Goal: Task Accomplishment & Management: Use online tool/utility

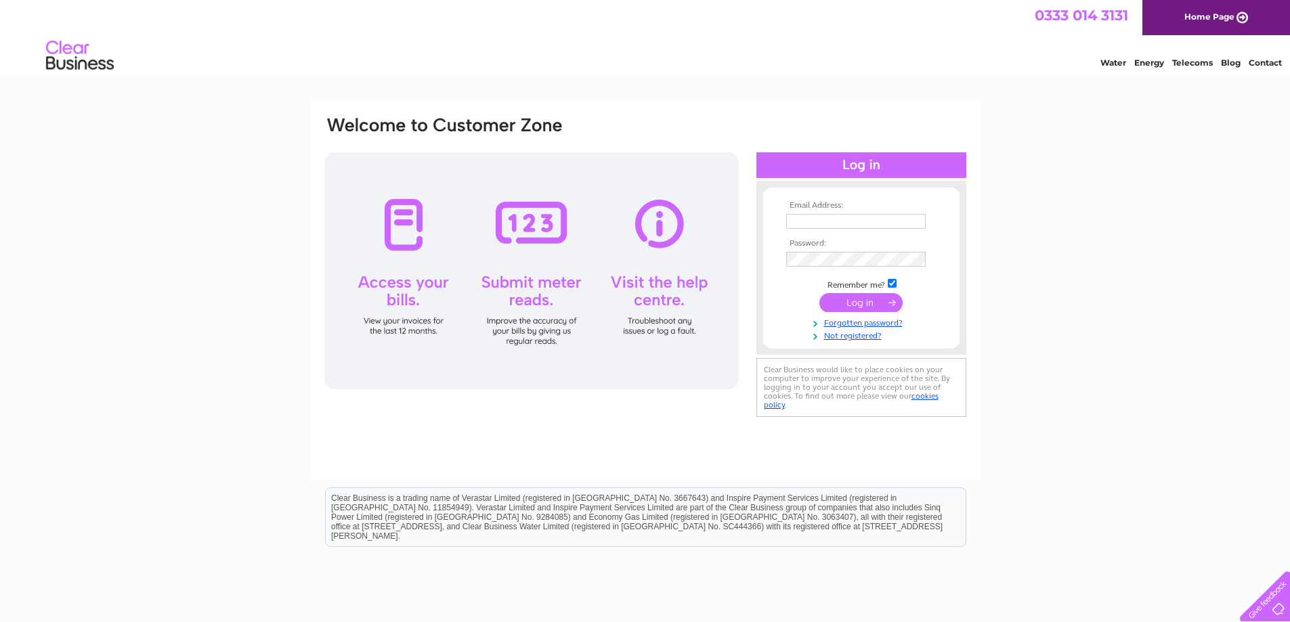
type input "KANDMDISCOUNTBEDS@GMAIL.COM"
click at [869, 303] on input "submit" at bounding box center [860, 302] width 83 height 19
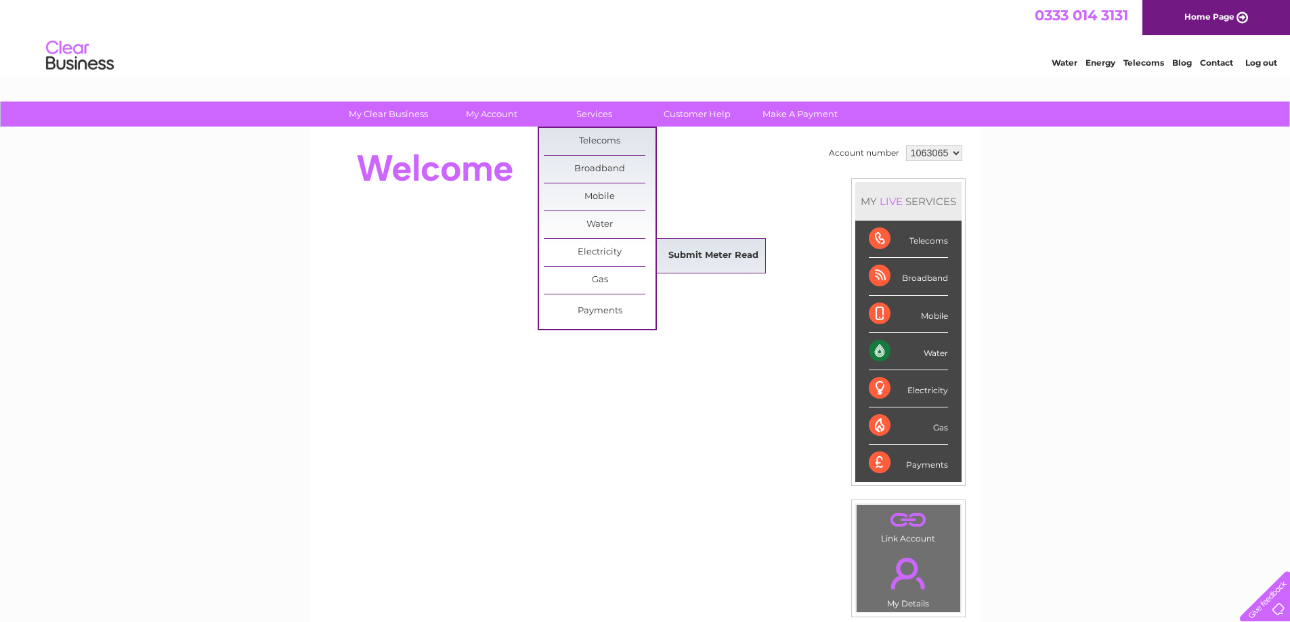
click at [688, 256] on link "Submit Meter Read" at bounding box center [713, 255] width 112 height 27
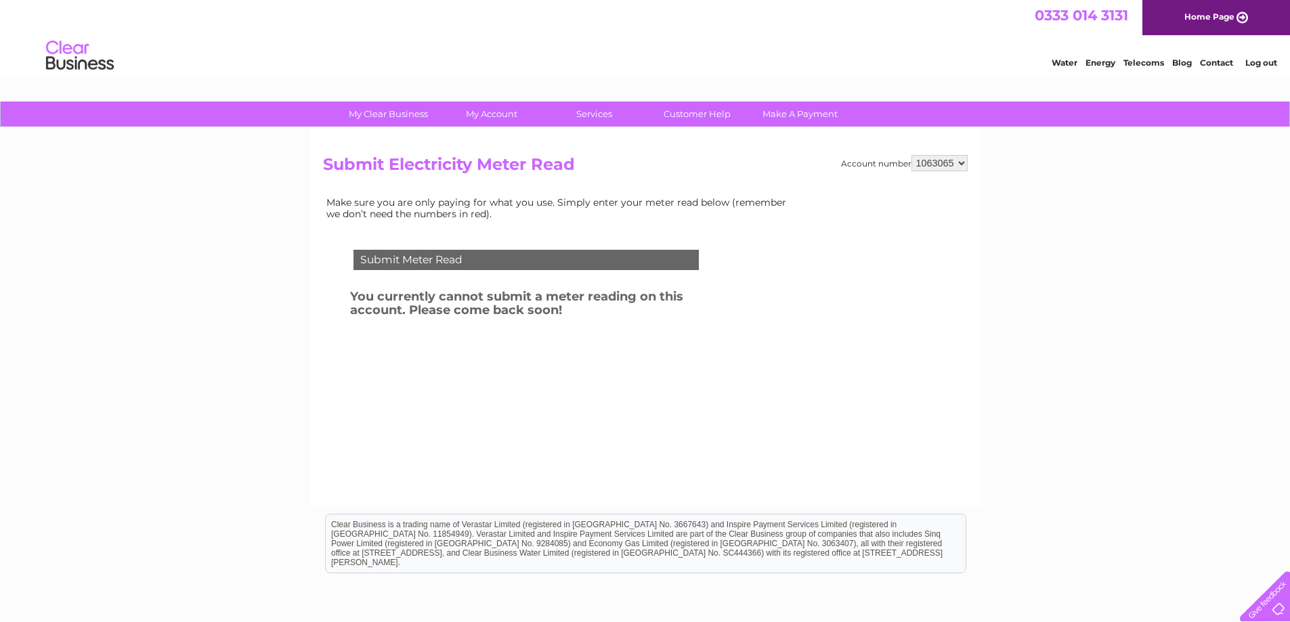
click at [475, 259] on div "Submit Meter Read" at bounding box center [525, 260] width 345 height 20
click at [1263, 61] on link "Log out" at bounding box center [1261, 63] width 32 height 10
